Goal: Entertainment & Leisure: Consume media (video, audio)

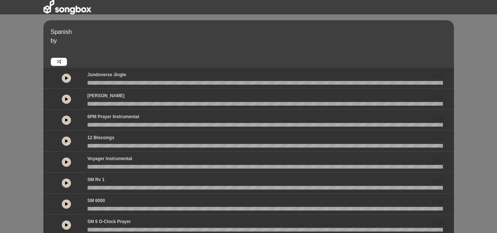
scroll to position [7, 0]
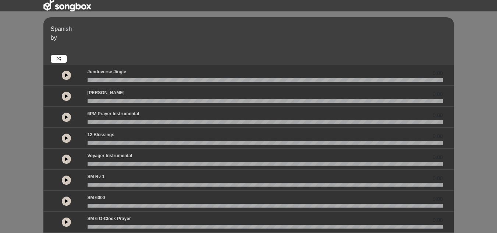
click at [67, 217] on div at bounding box center [66, 221] width 9 height 9
click at [67, 218] on button at bounding box center [66, 221] width 9 height 9
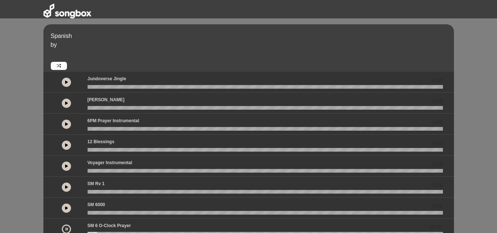
click at [64, 66] on link at bounding box center [59, 66] width 16 height 8
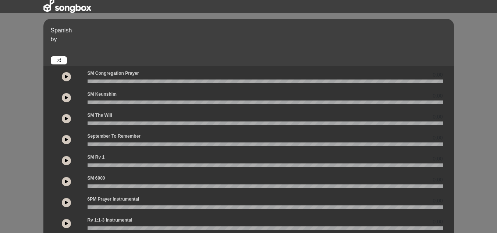
click at [64, 75] on button at bounding box center [66, 76] width 9 height 9
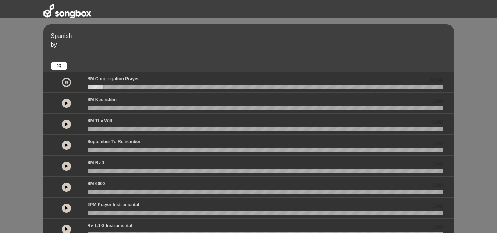
scroll to position [0, 0]
click at [63, 33] on p "Spanish" at bounding box center [251, 35] width 401 height 9
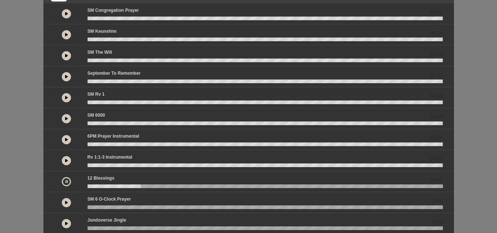
scroll to position [69, 0]
click at [64, 201] on button at bounding box center [66, 201] width 9 height 9
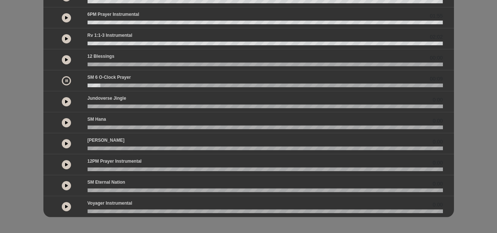
scroll to position [192, 0]
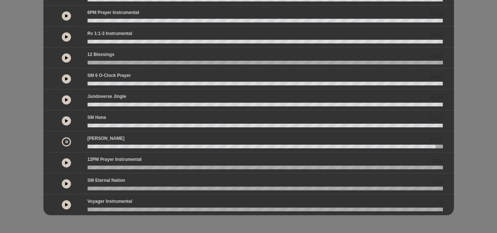
click at [69, 142] on button at bounding box center [66, 141] width 9 height 9
